Goal: Task Accomplishment & Management: Use online tool/utility

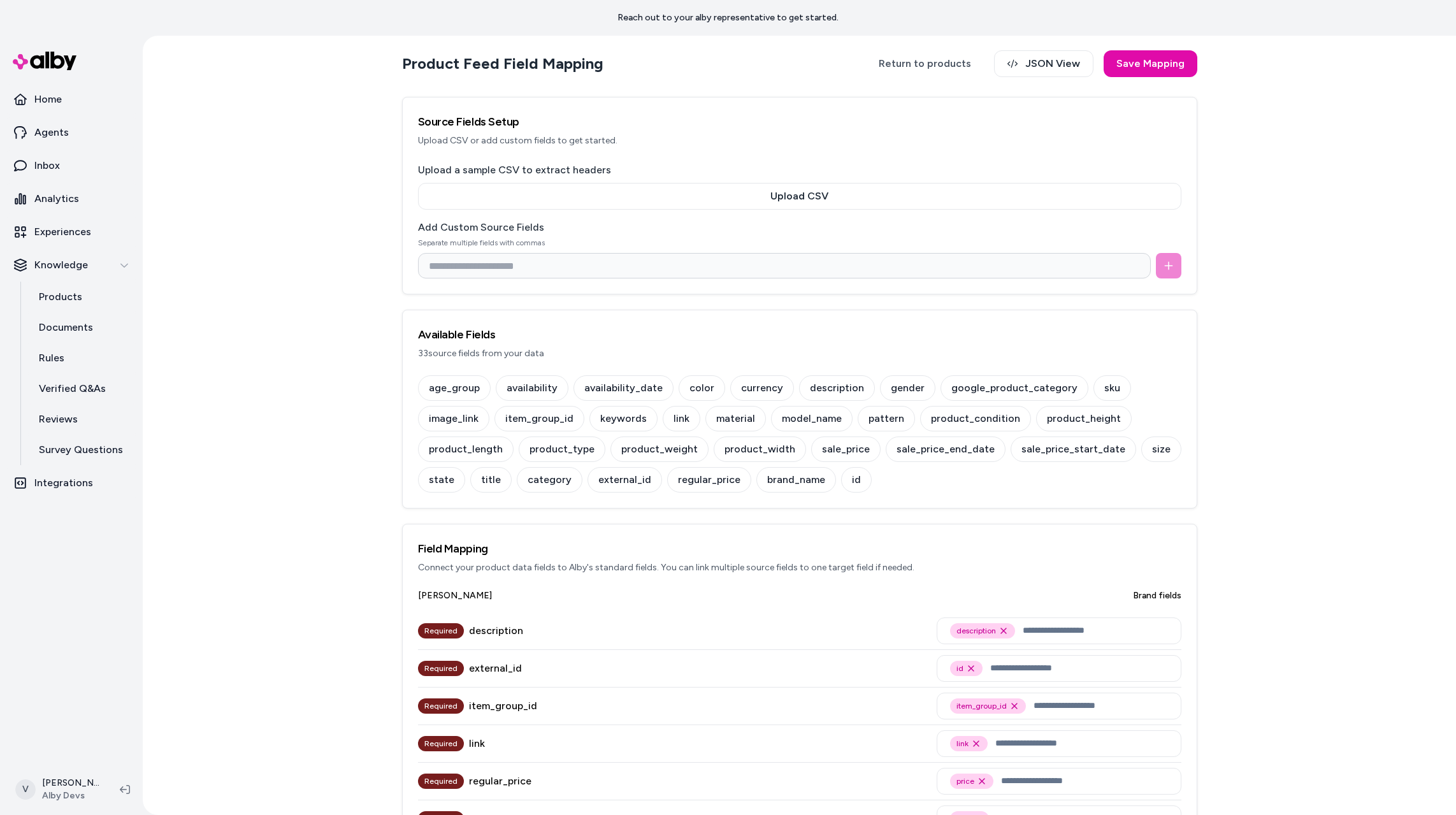
click at [242, 36] on div "Product Feed Field Mapping Return to products JSON View Save Mapping Source Fie…" at bounding box center [800, 425] width 1313 height 780
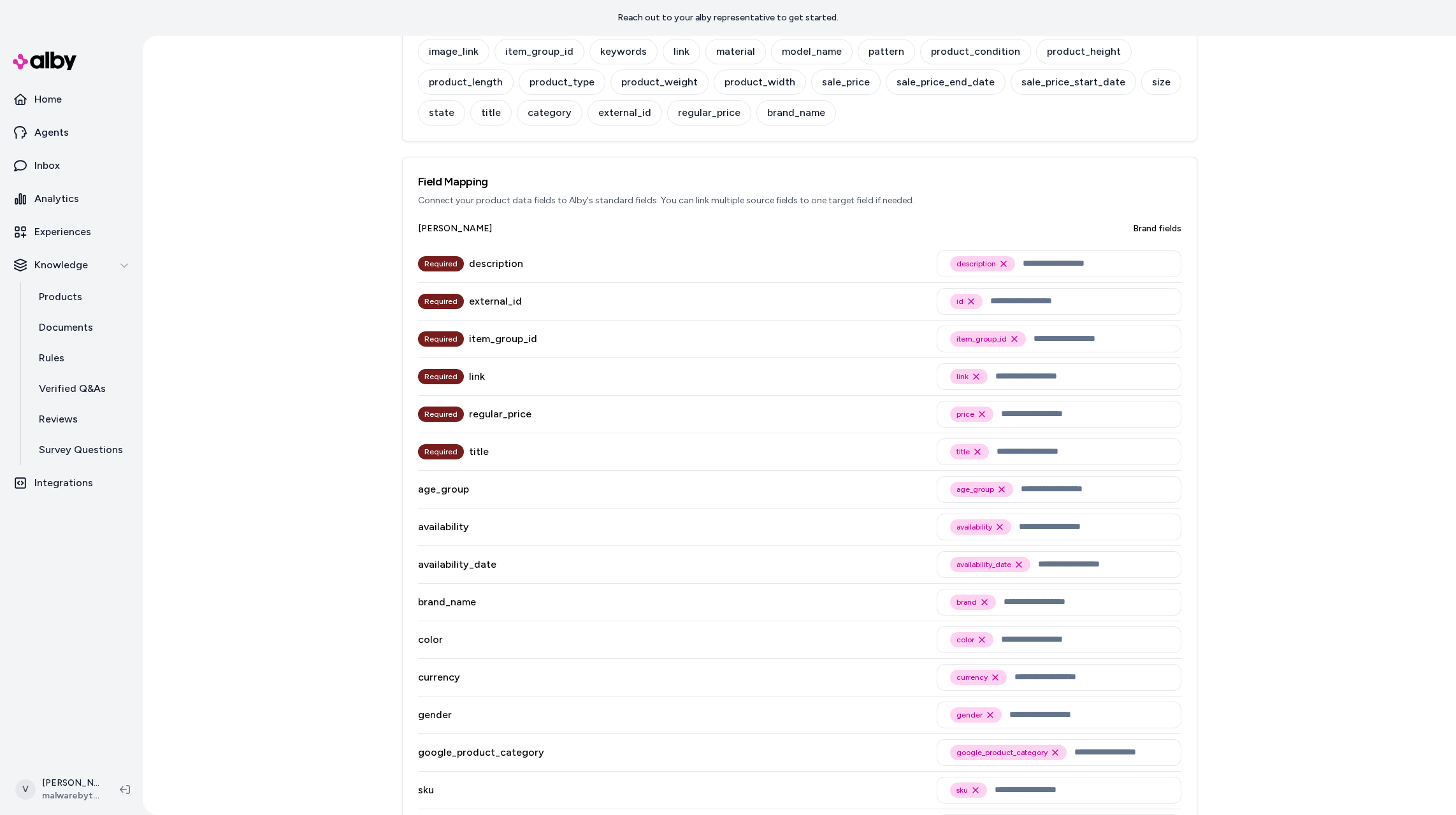
scroll to position [372, 0]
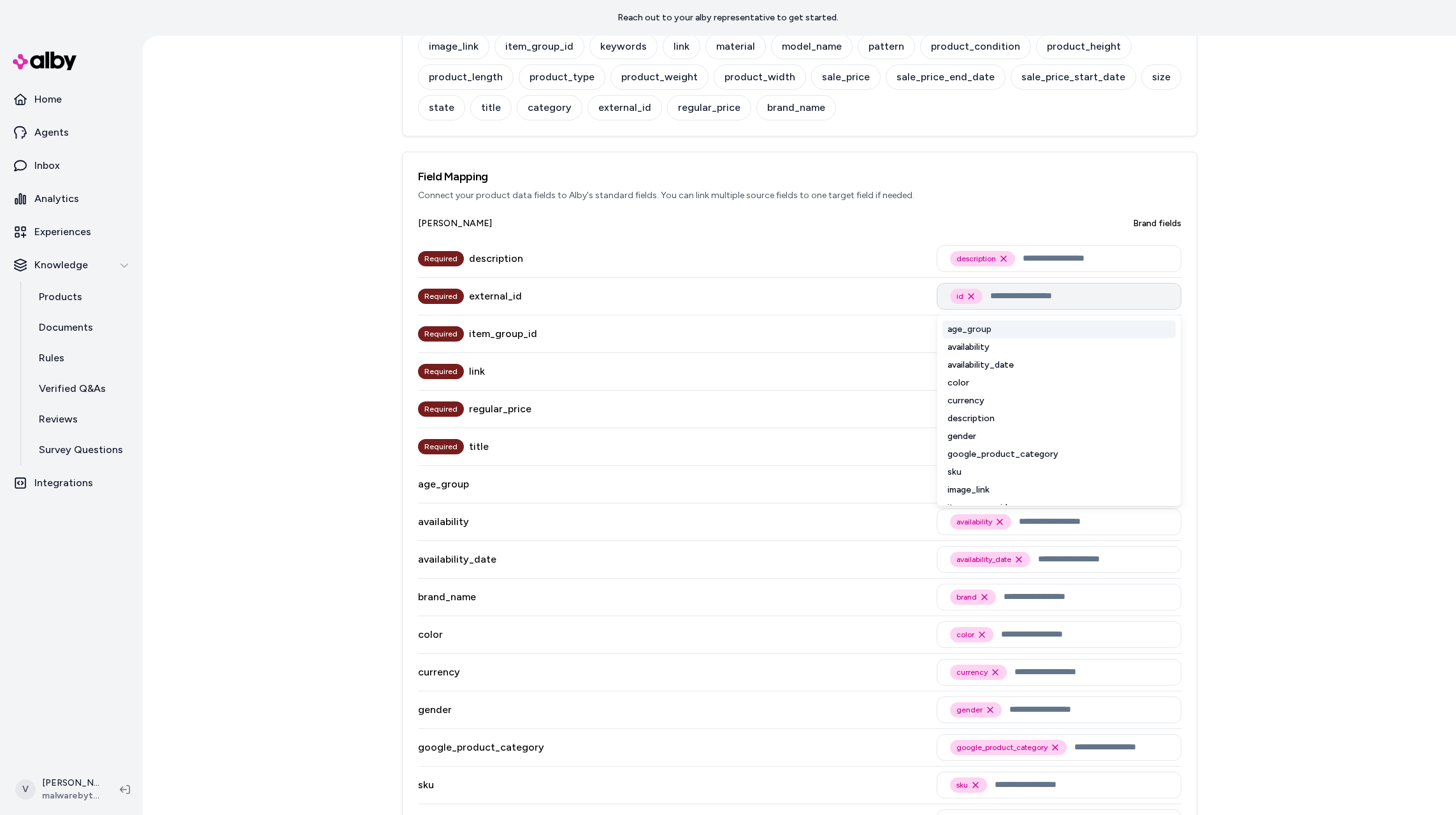
click at [1025, 300] on input "text" at bounding box center [1079, 296] width 178 height 15
click at [1282, 292] on div "Product Feed Field Mapping Return to products JSON View Save Mapping Source Fie…" at bounding box center [800, 425] width 1313 height 780
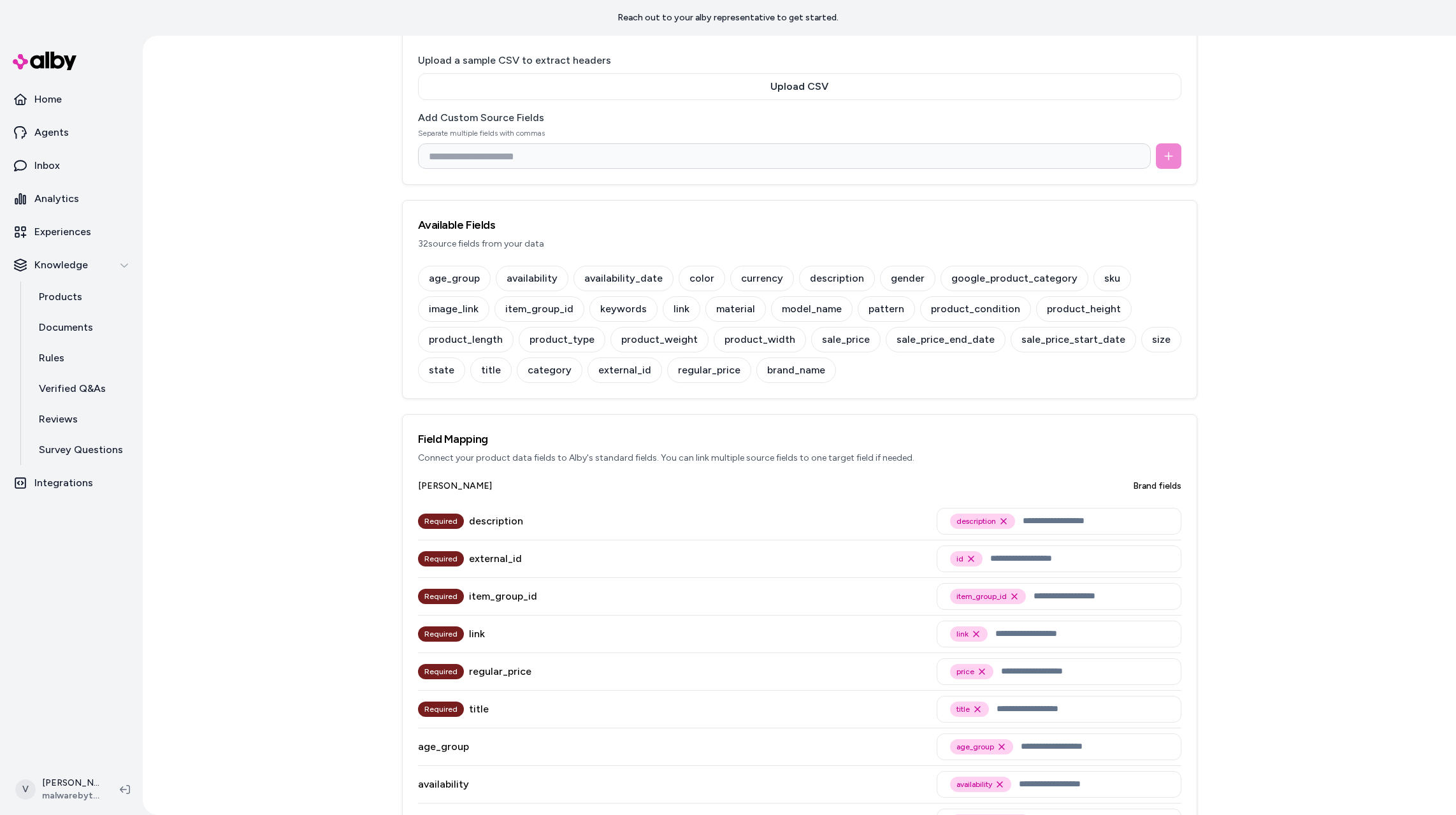
scroll to position [133, 0]
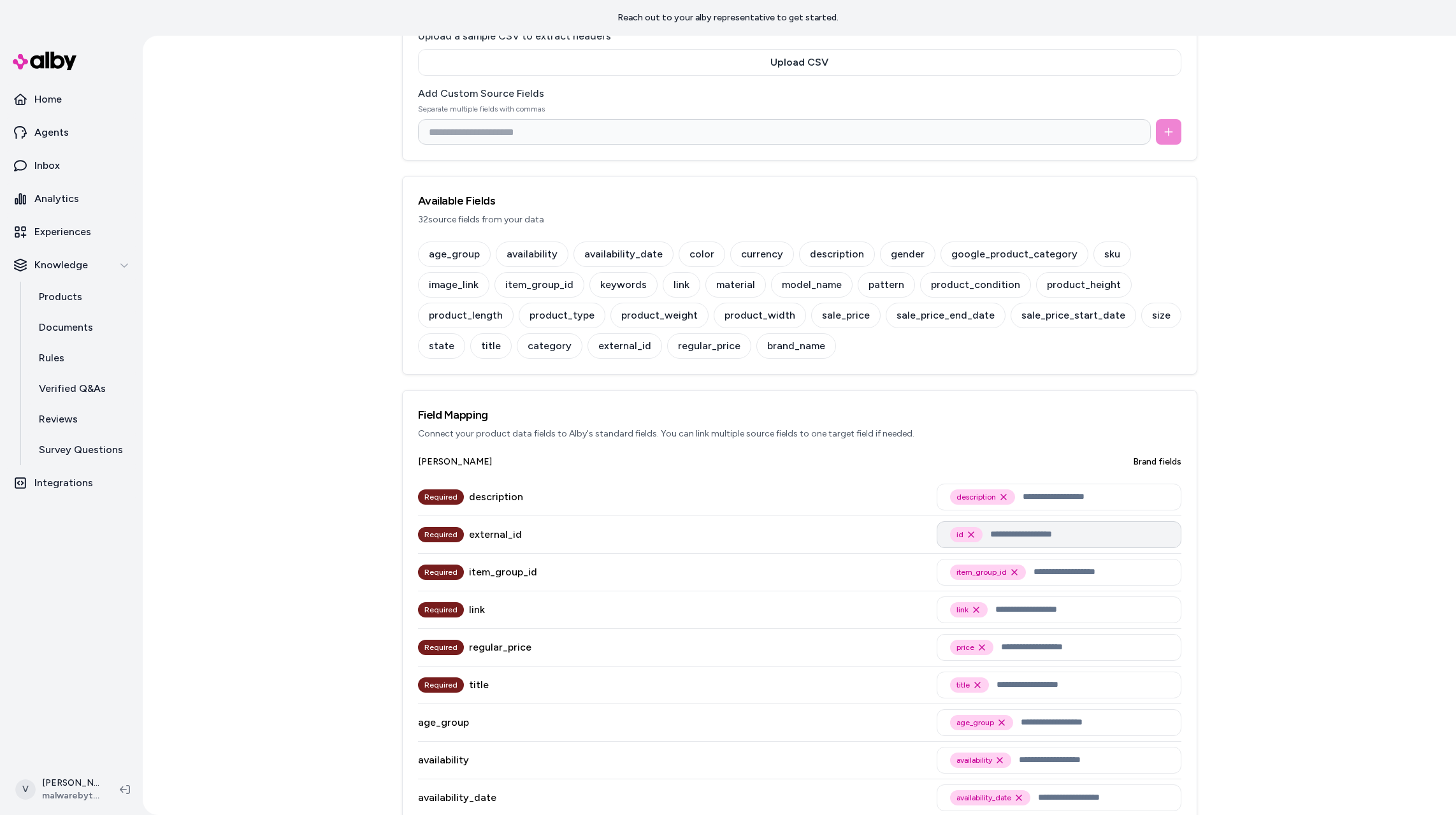
click at [999, 536] on input "text" at bounding box center [1079, 534] width 178 height 15
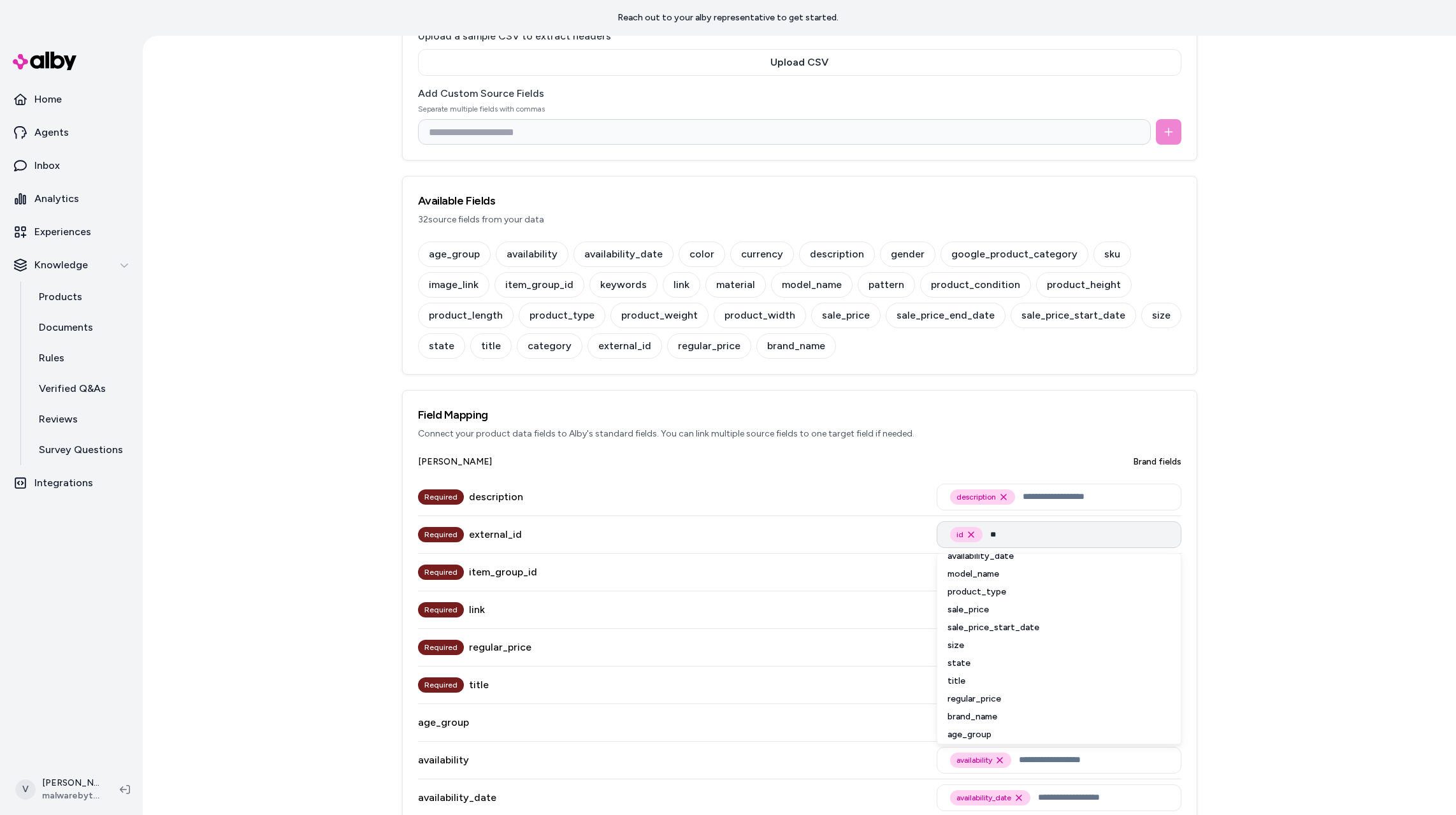
scroll to position [0, 0]
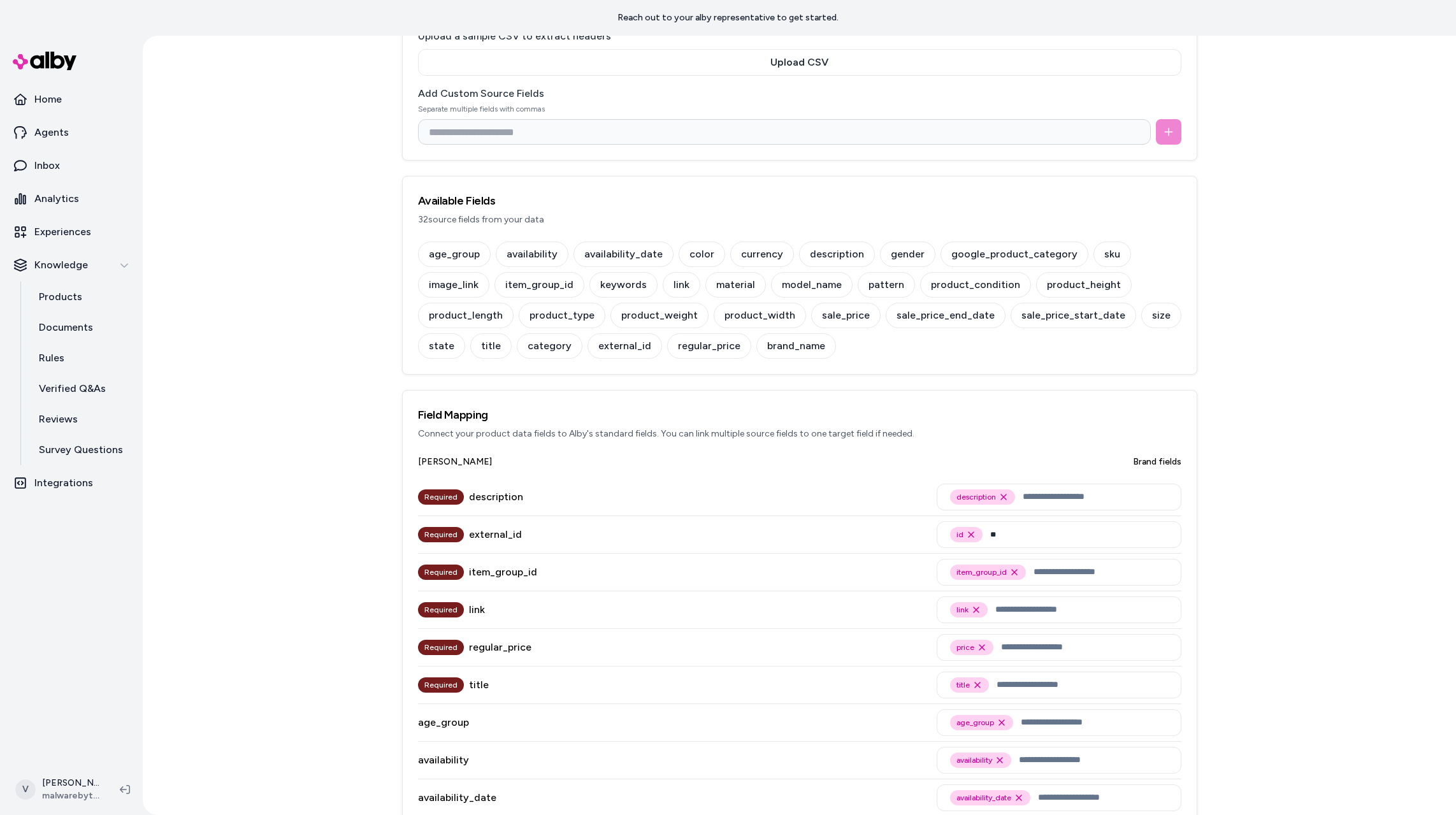
click at [1241, 507] on div "Product Feed Field Mapping Return to products JSON View Save Mapping Source Fie…" at bounding box center [800, 425] width 1313 height 780
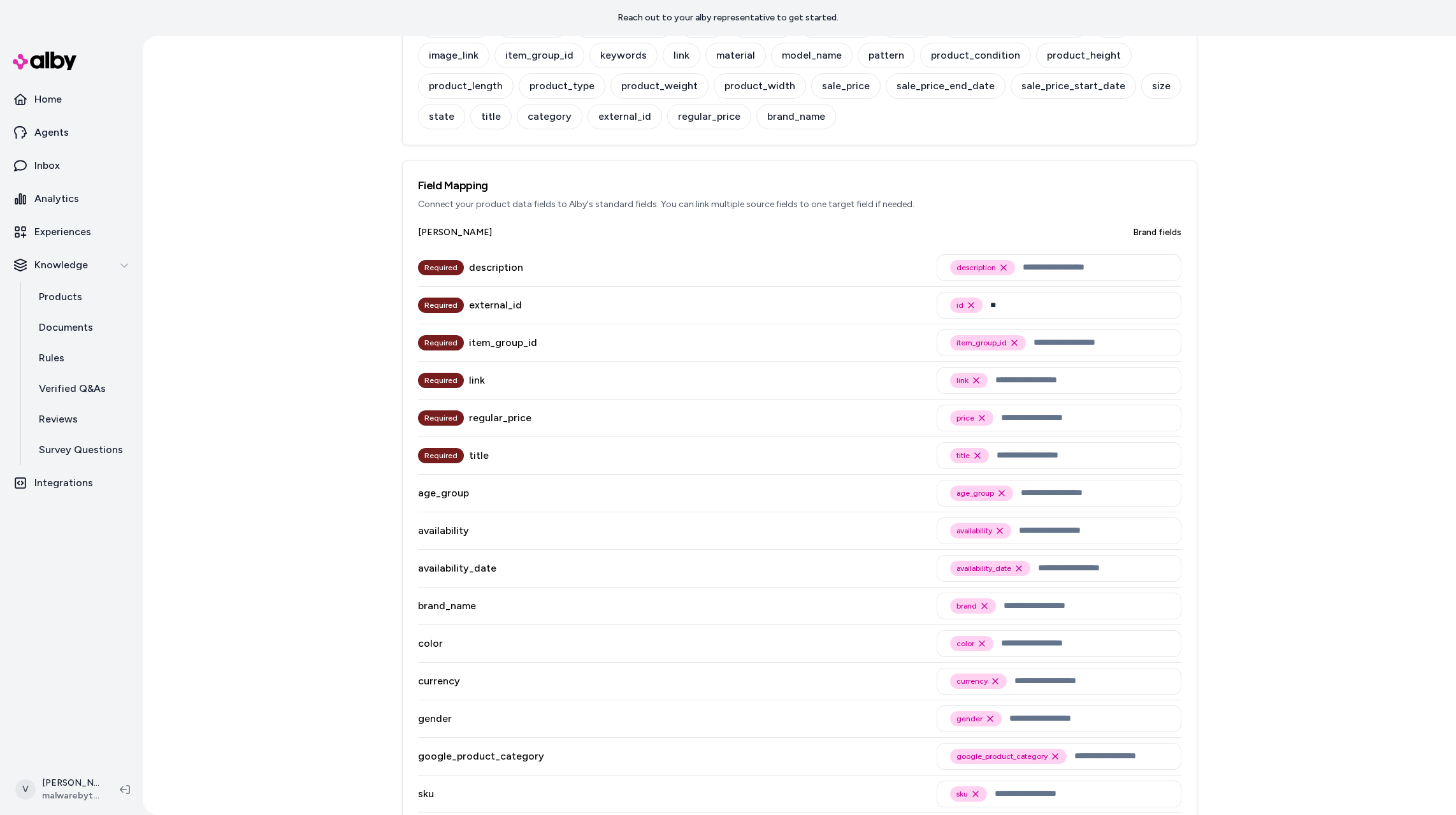
scroll to position [316, 0]
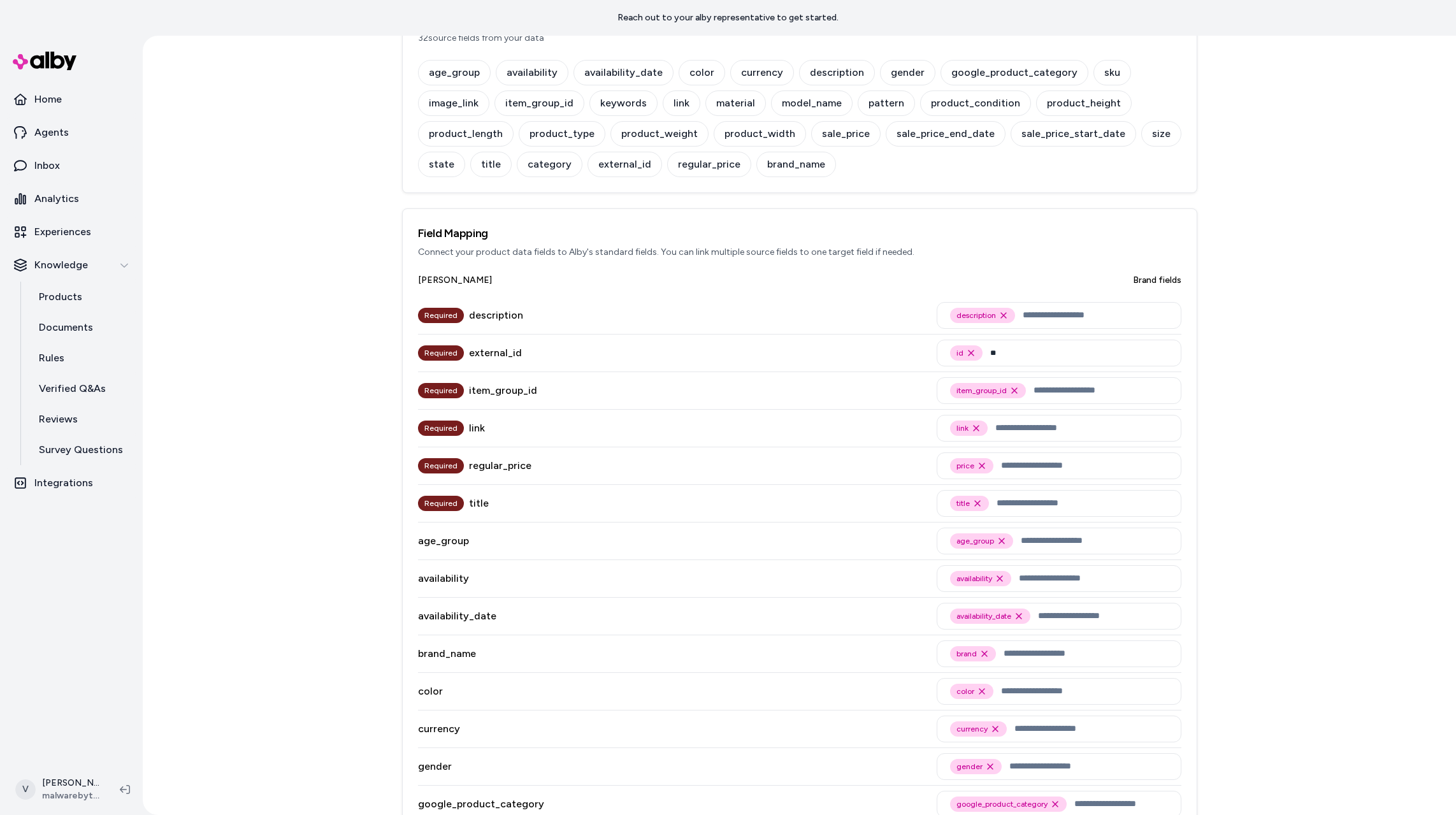
click at [344, 210] on div "Product Feed Field Mapping Return to products JSON View Save Mapping Source Fie…" at bounding box center [800, 425] width 1313 height 780
click at [266, 355] on div "Product Feed Field Mapping Return to products JSON View Save Mapping Source Fie…" at bounding box center [800, 425] width 1313 height 780
click at [995, 349] on input "**" at bounding box center [1079, 353] width 178 height 15
type input "*"
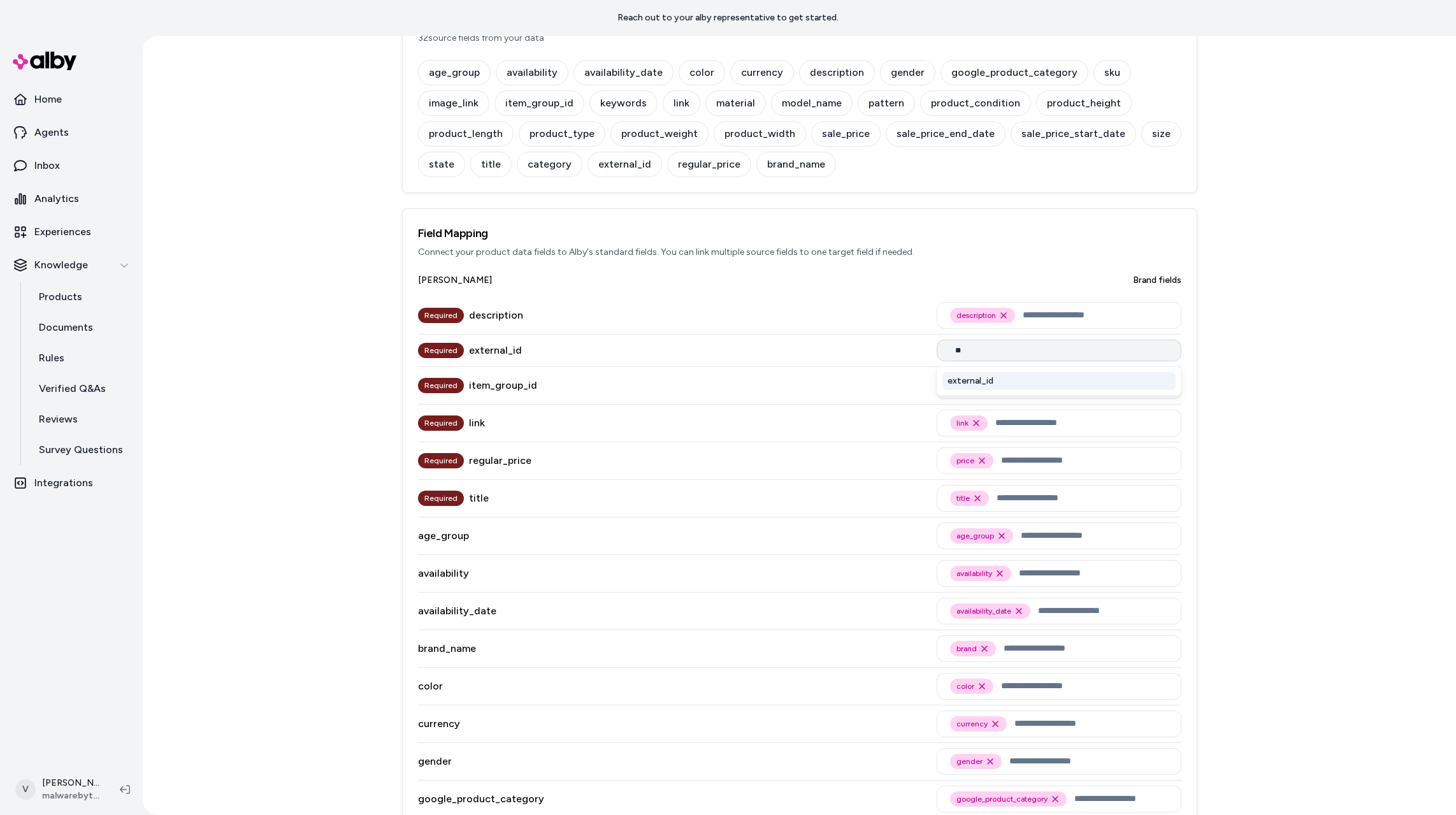
scroll to position [0, 0]
type input "****"
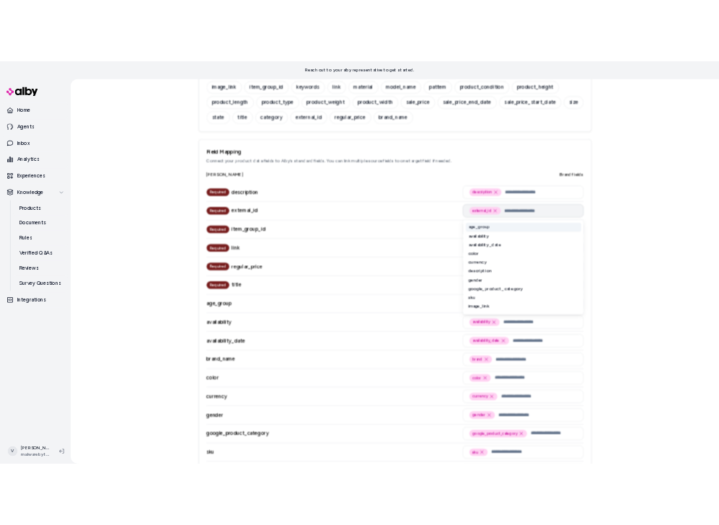
scroll to position [357, 0]
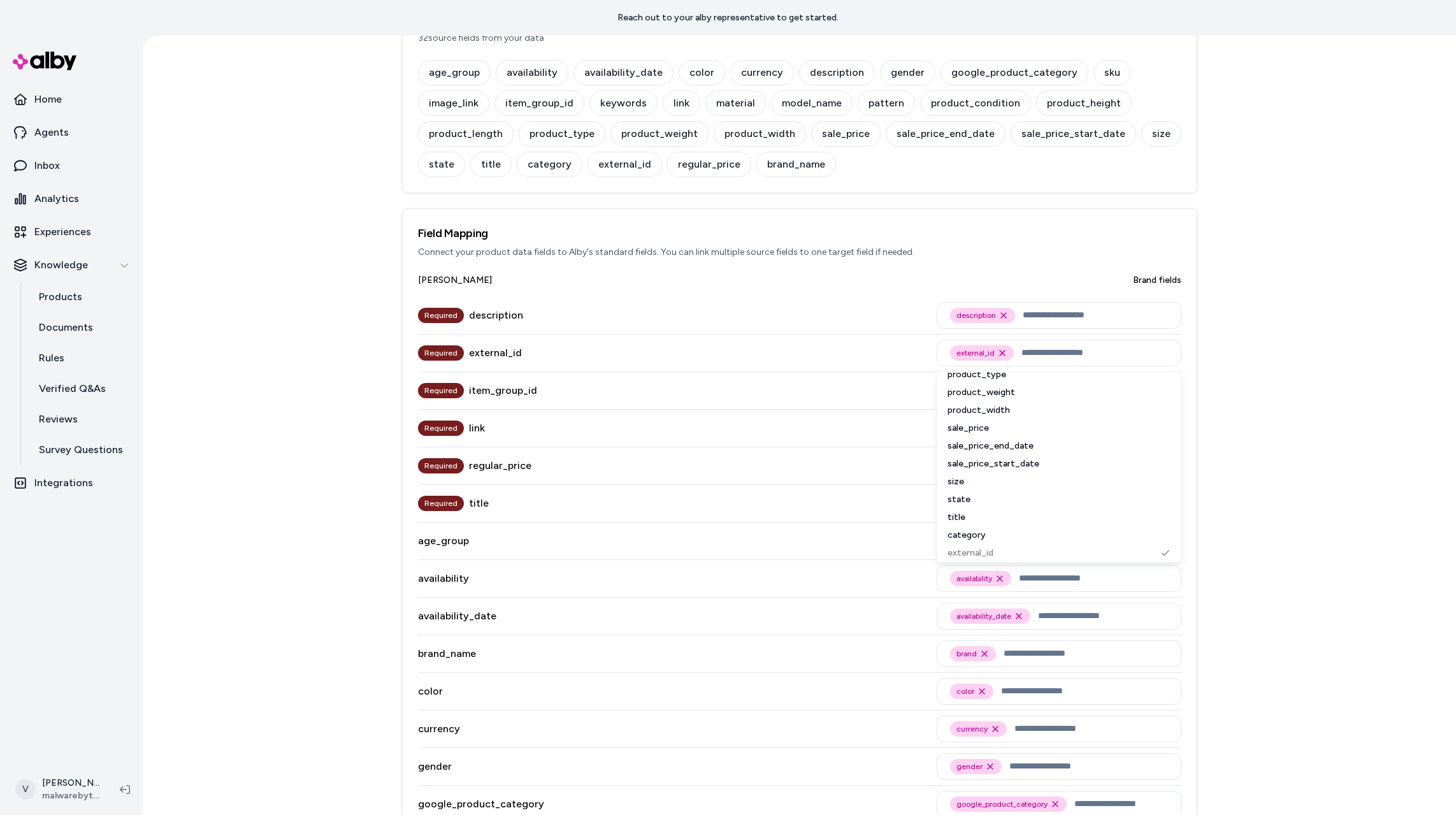
click at [180, 247] on div "Product Feed Field Mapping Return to products JSON View Save Mapping Source Fie…" at bounding box center [800, 425] width 1313 height 780
